Goal: Find specific page/section: Find specific page/section

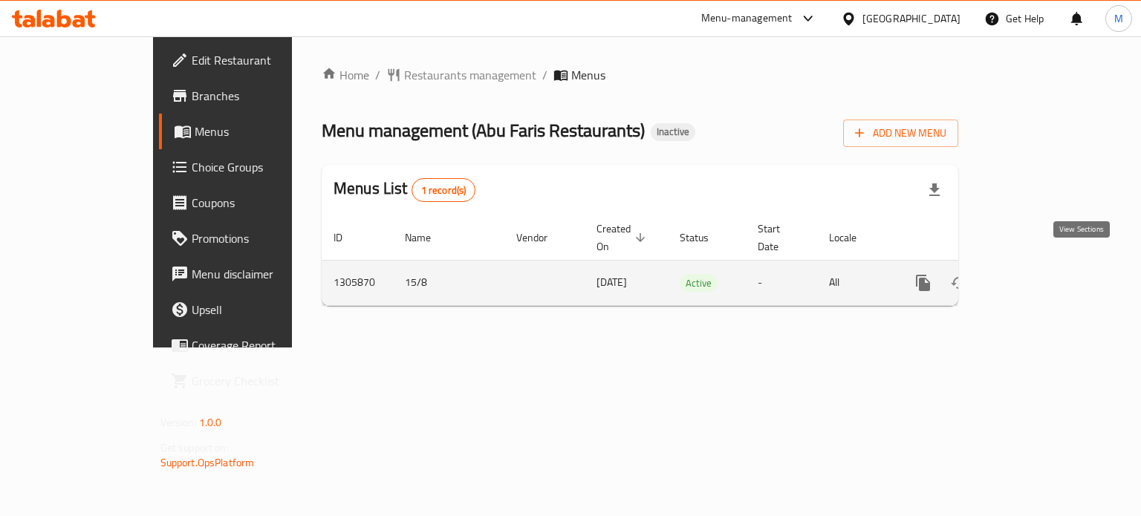
click at [1037, 276] on icon "enhanced table" at bounding box center [1029, 282] width 13 height 13
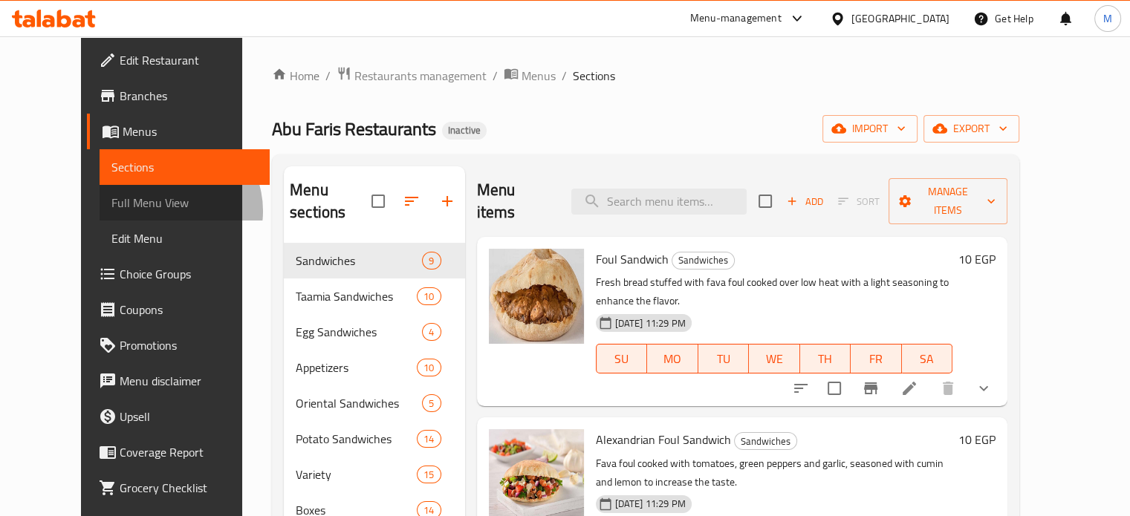
click at [111, 211] on span "Full Menu View" at bounding box center [184, 203] width 146 height 18
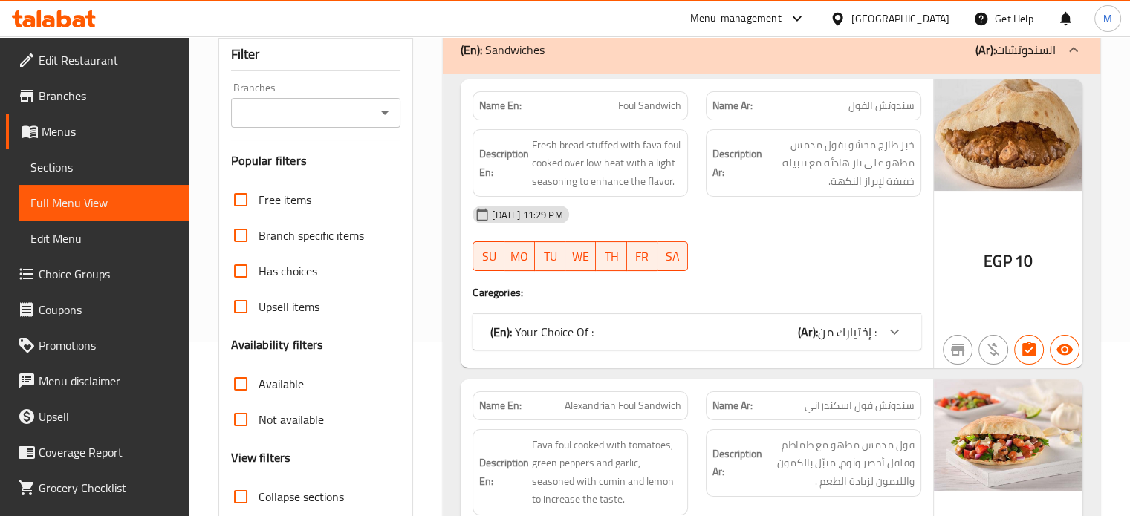
scroll to position [175, 0]
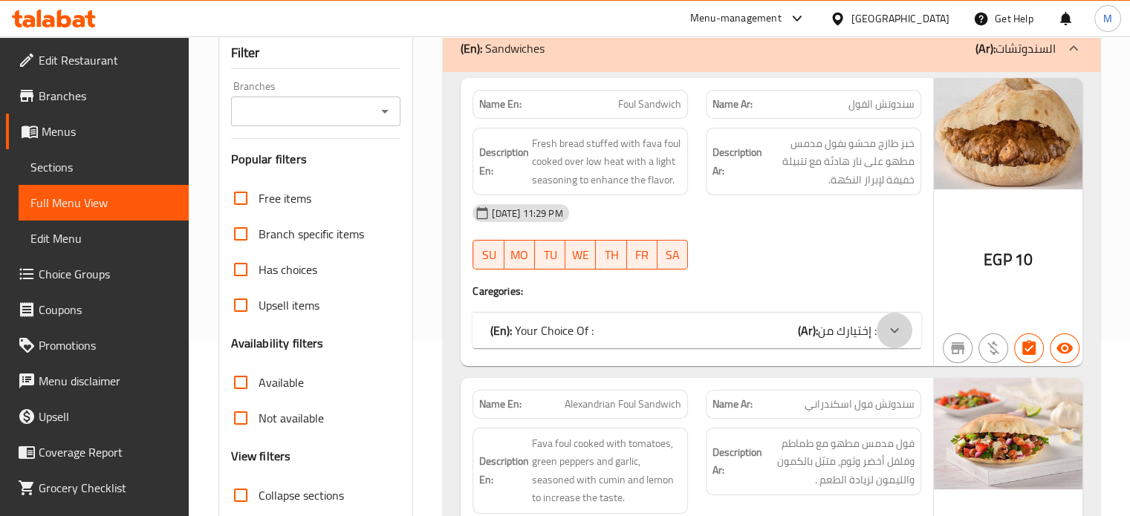
click at [900, 329] on icon at bounding box center [894, 331] width 18 height 18
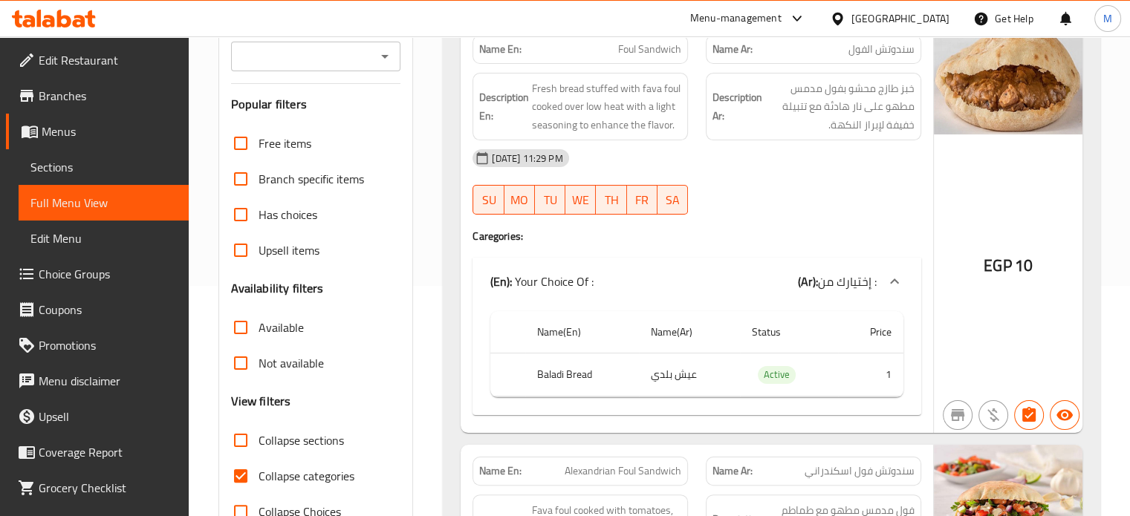
scroll to position [484, 0]
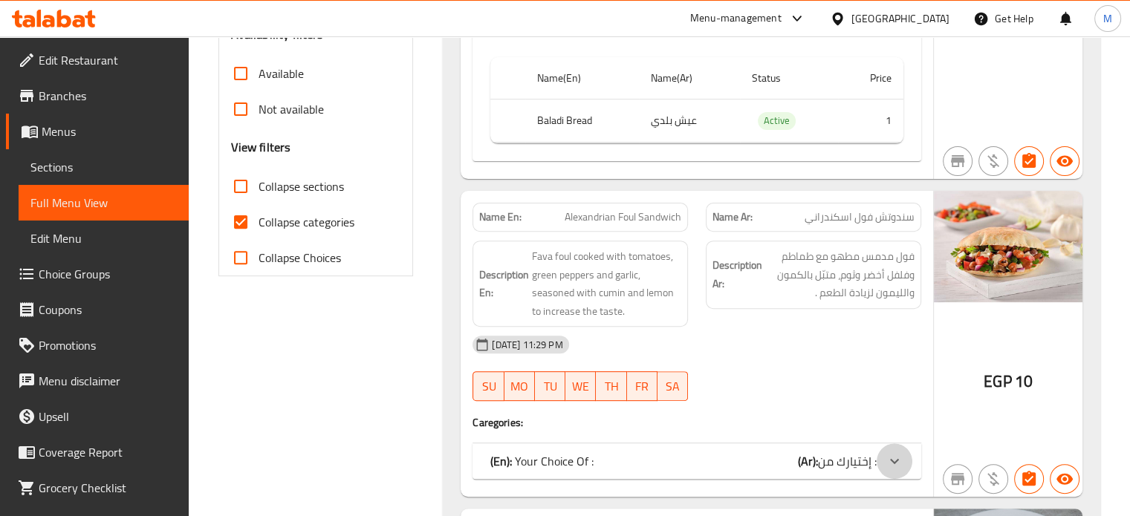
click at [891, 36] on icon at bounding box center [894, 28] width 18 height 18
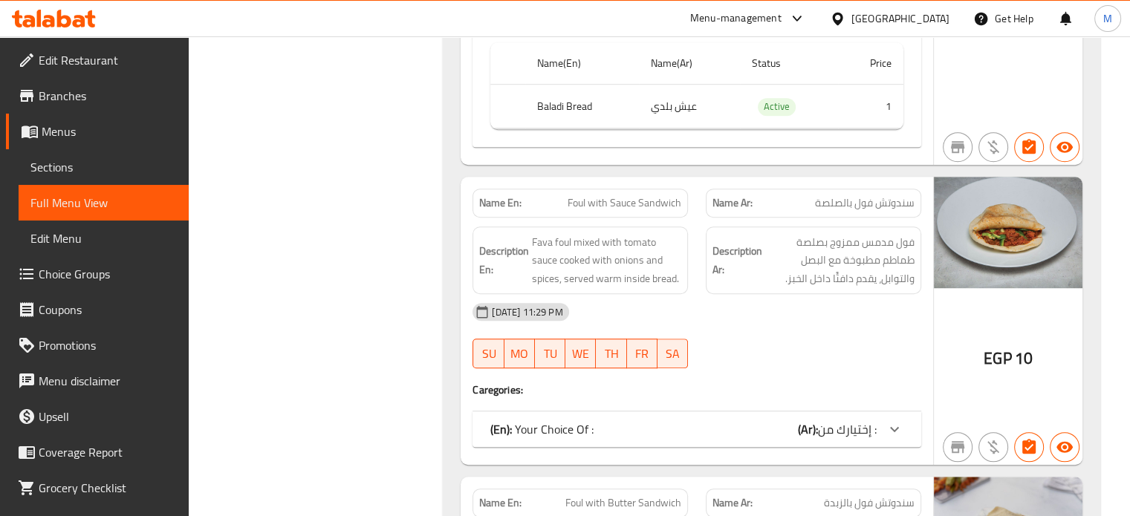
scroll to position [942, 0]
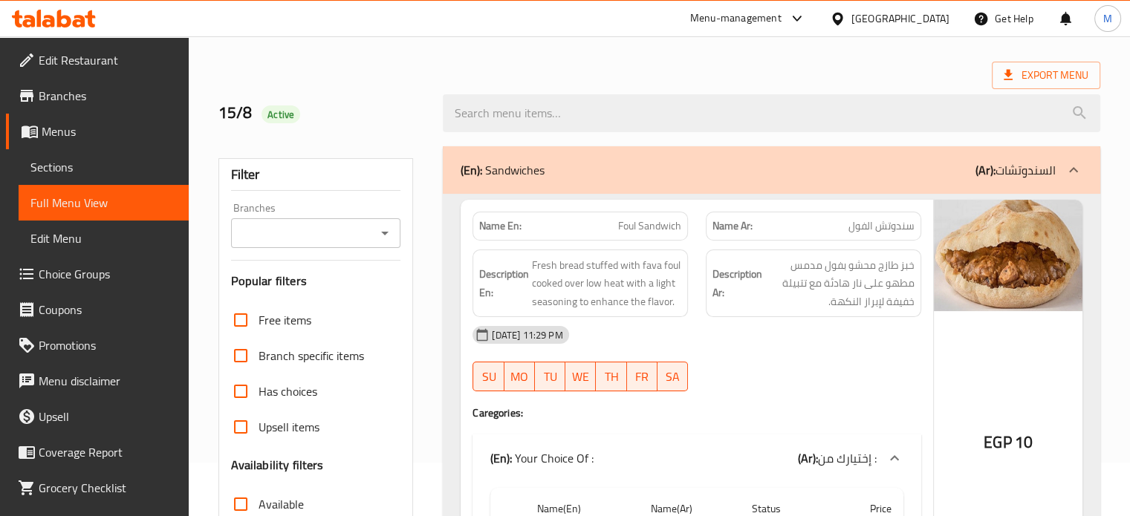
scroll to position [0, 0]
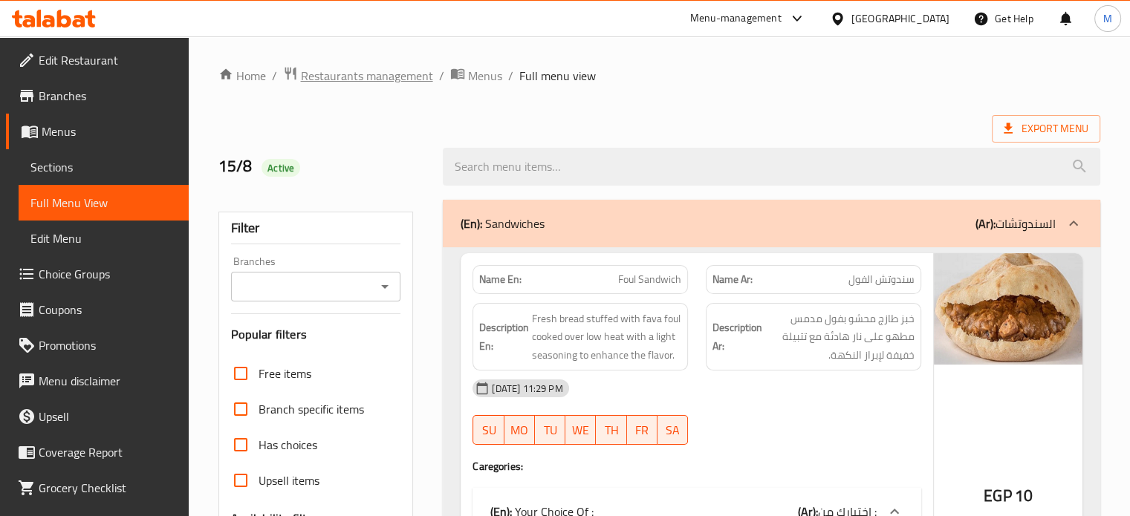
click at [345, 79] on span "Restaurants management" at bounding box center [367, 76] width 132 height 18
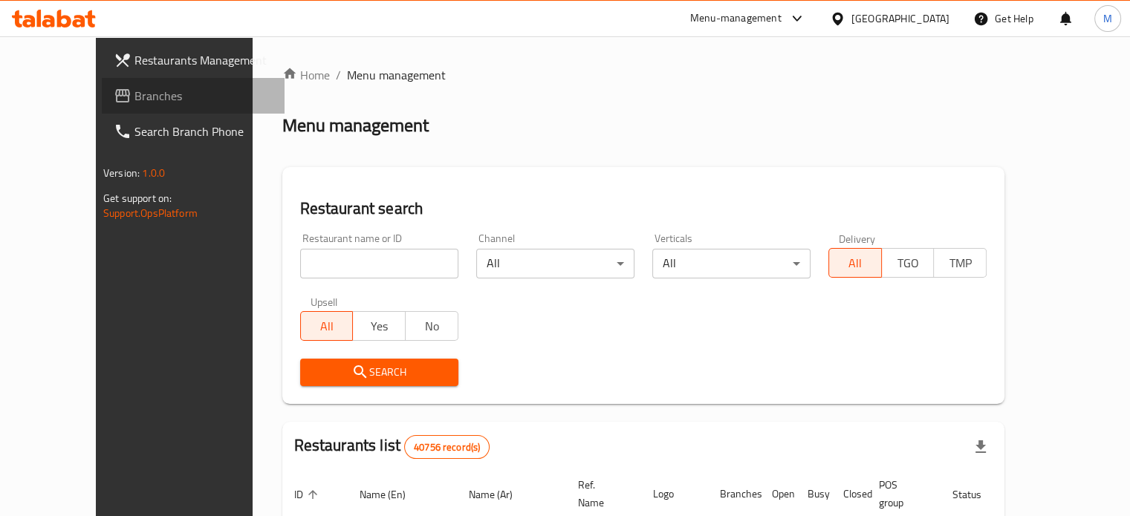
click at [134, 100] on span "Branches" at bounding box center [203, 96] width 138 height 18
